Goal: Ask a question: Seek information or help from site administrators or community

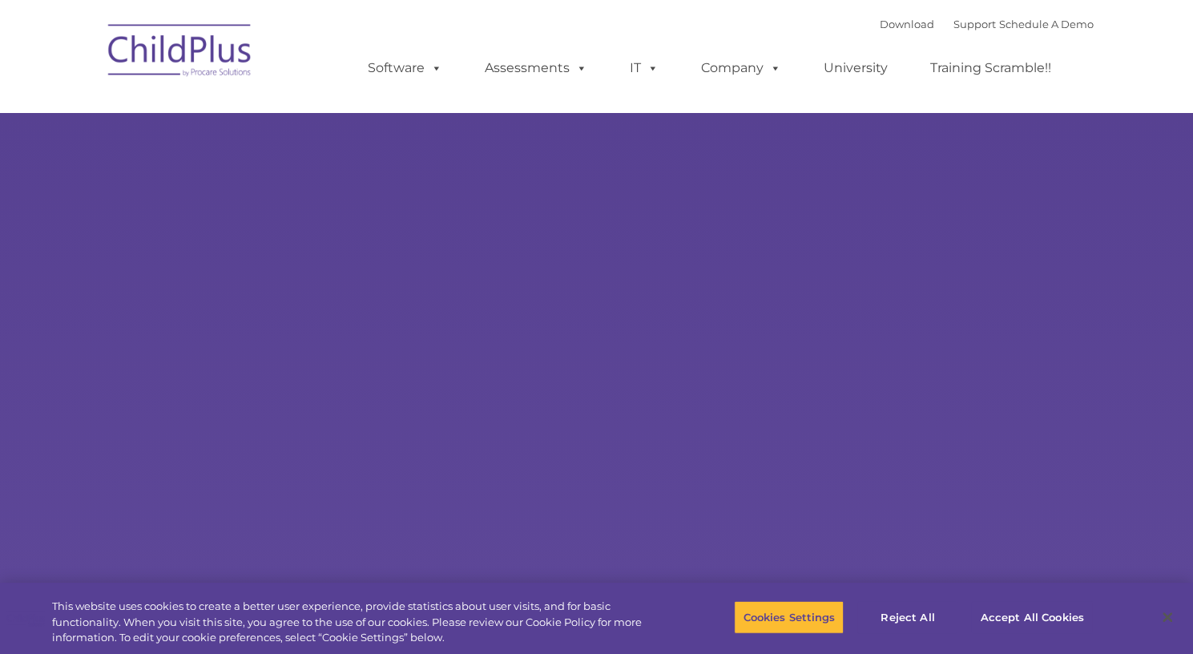
select select "MEDIUM"
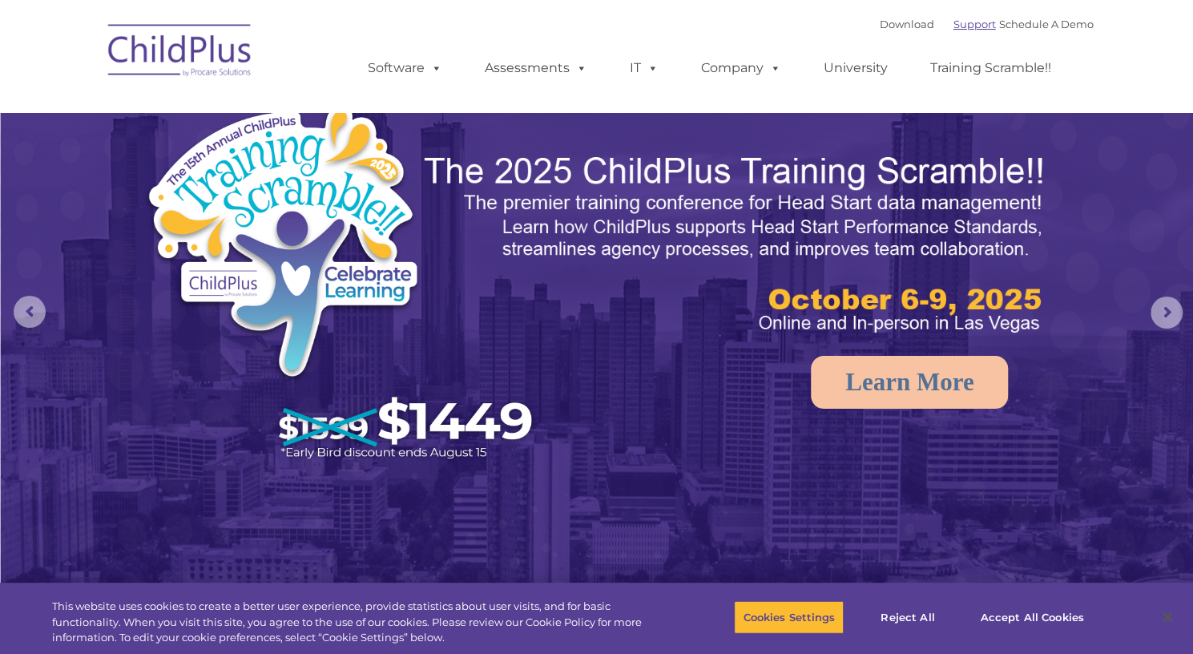
click at [955, 18] on link "Support" at bounding box center [975, 24] width 42 height 13
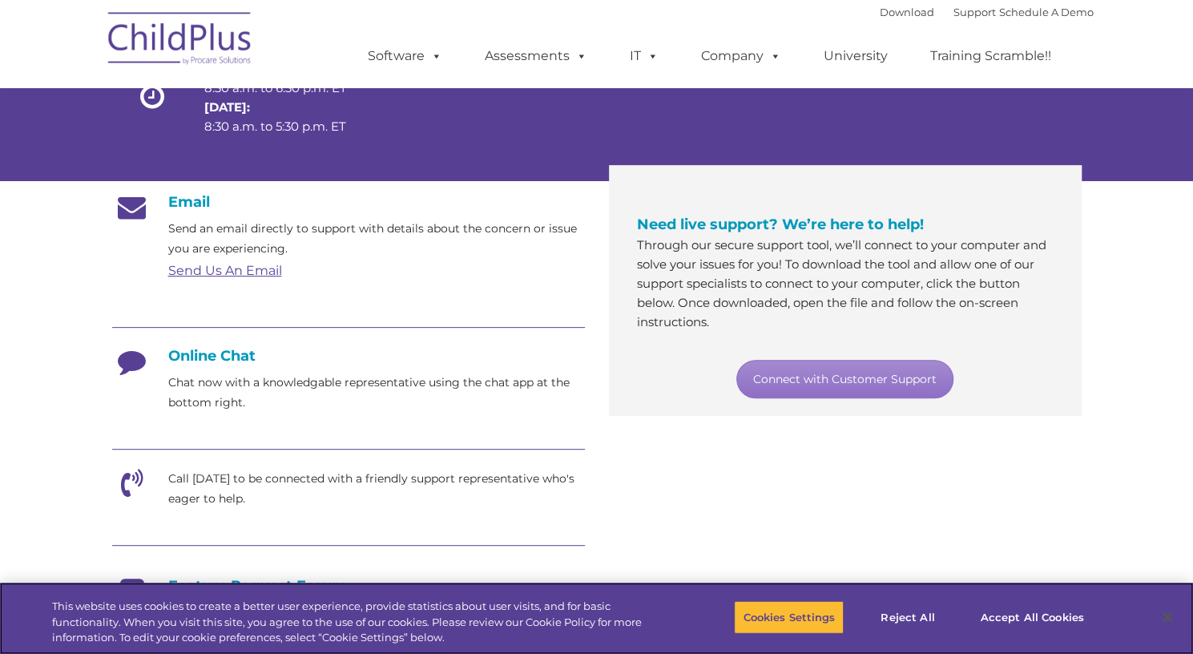
scroll to position [193, 0]
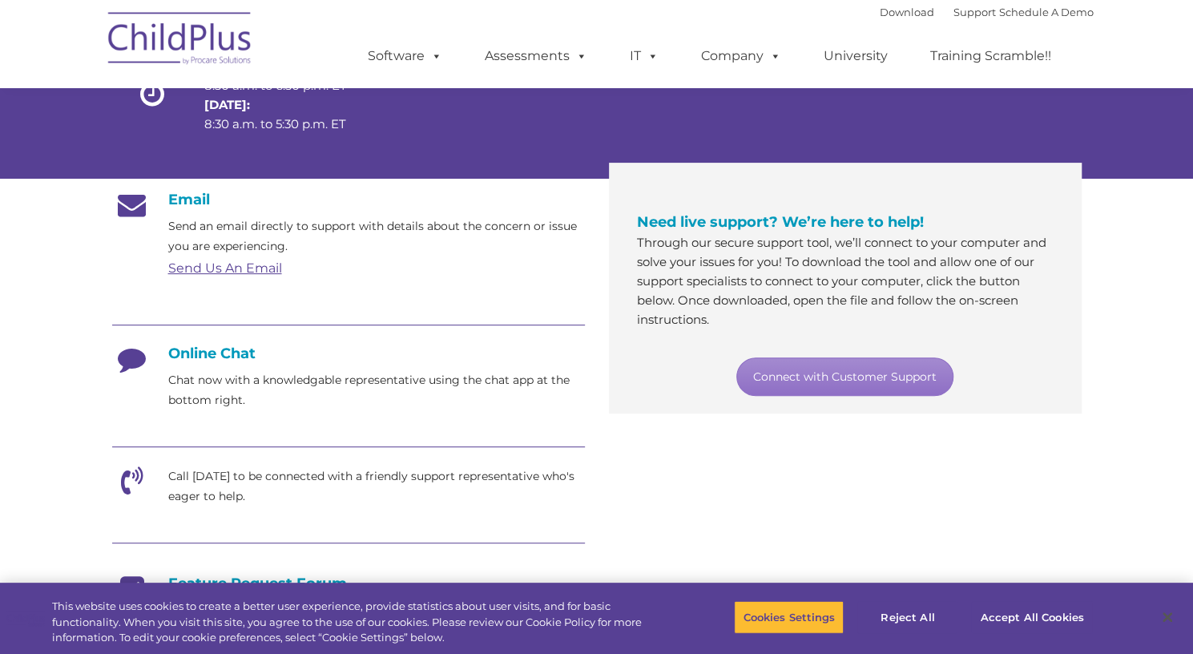
click at [192, 359] on h4 "Online Chat" at bounding box center [348, 354] width 473 height 18
click at [920, 376] on link "Connect with Customer Support" at bounding box center [845, 376] width 217 height 38
click at [848, 382] on link "Connect with Customer Support" at bounding box center [845, 376] width 217 height 38
click at [1075, 458] on div "Email Send an email directly to support with details about the concern or issue…" at bounding box center [597, 501] width 994 height 644
click at [136, 485] on icon at bounding box center [132, 486] width 40 height 40
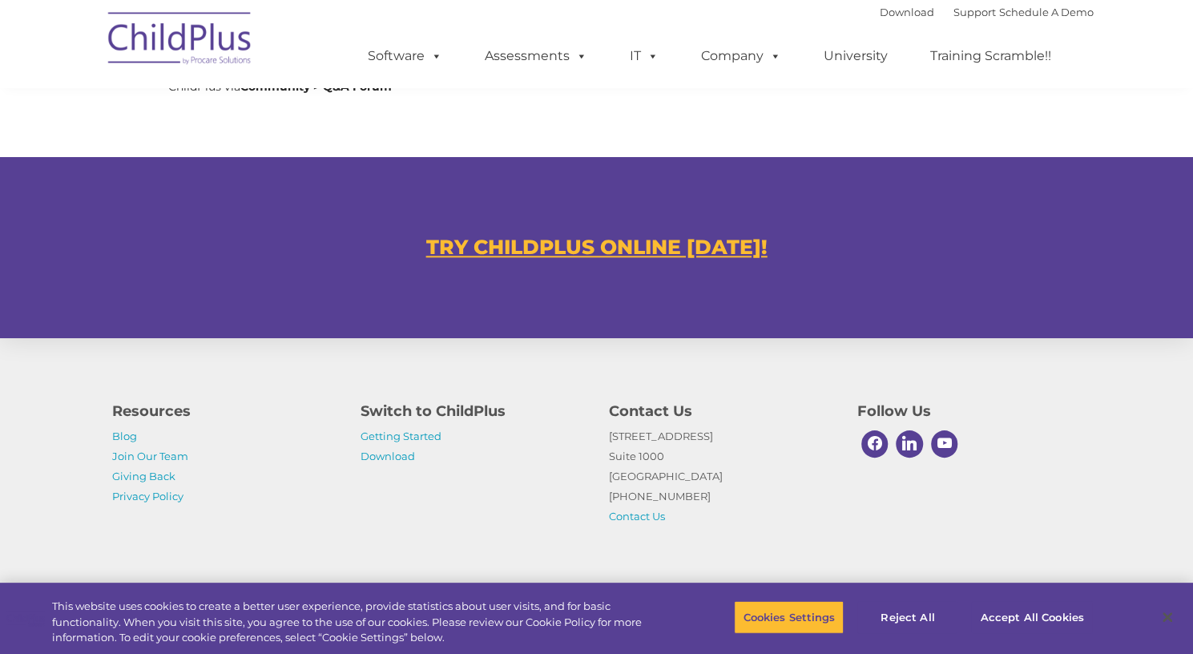
scroll to position [924, 0]
